Goal: Information Seeking & Learning: Learn about a topic

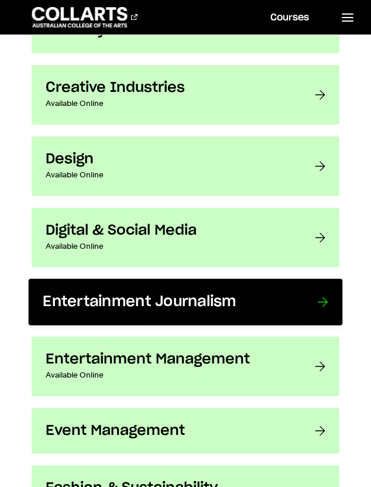
scroll to position [904, 0]
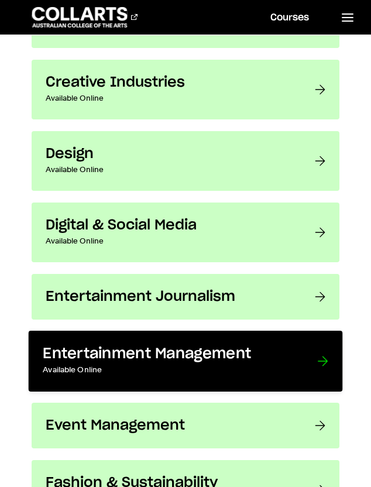
click at [125, 367] on p "Available Online" at bounding box center [168, 370] width 251 height 14
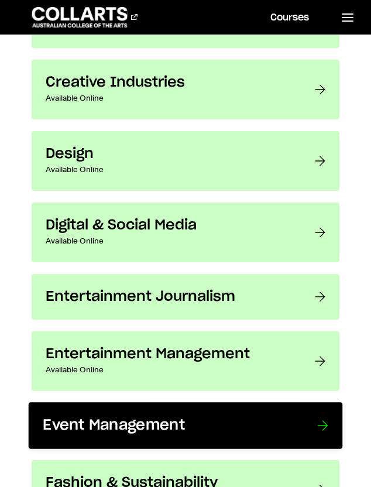
click at [94, 431] on h3 "Event Management" at bounding box center [168, 426] width 251 height 18
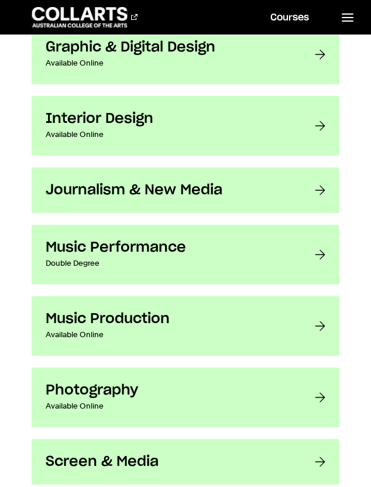
scroll to position [1855, 0]
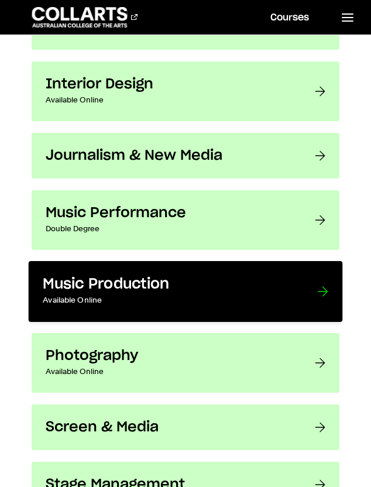
click at [135, 311] on link "Music Production Available Online Can’t wait for a career as a music producer? …" at bounding box center [186, 291] width 314 height 61
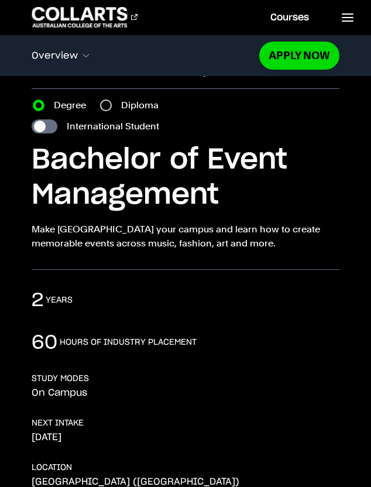
scroll to position [47, 0]
